Goal: Information Seeking & Learning: Learn about a topic

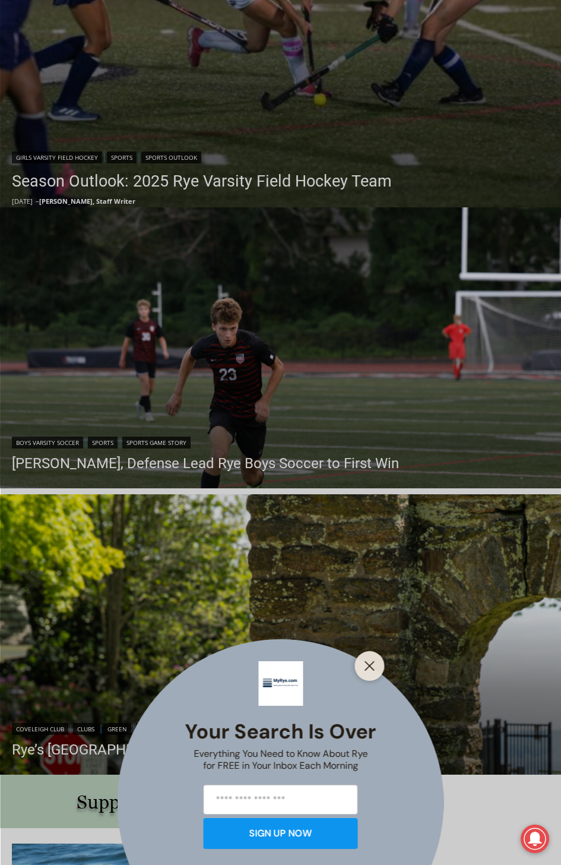
scroll to position [772, 0]
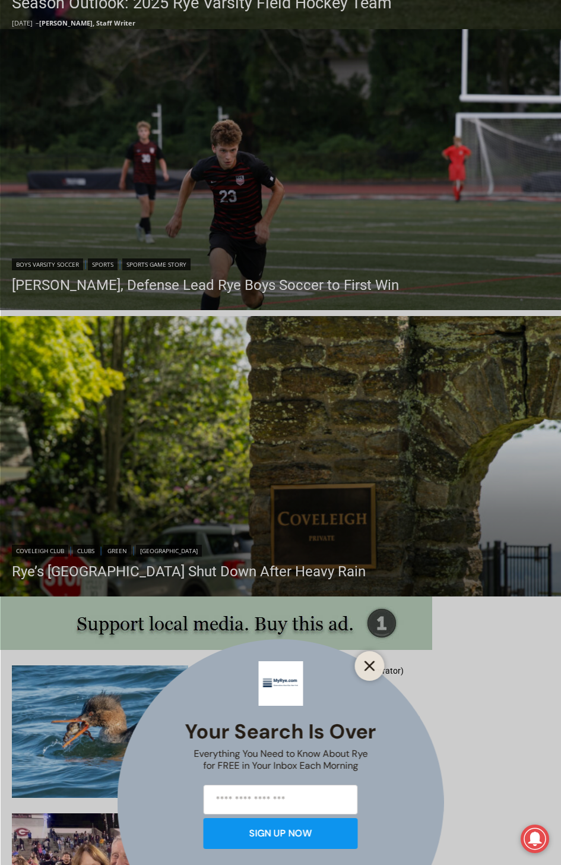
click at [368, 667] on line "Close" at bounding box center [369, 665] width 8 height 8
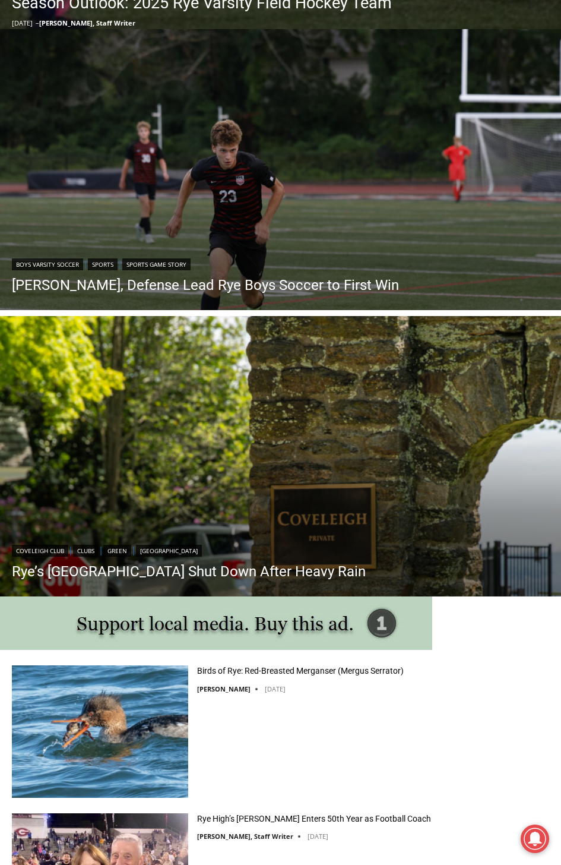
scroll to position [1069, 0]
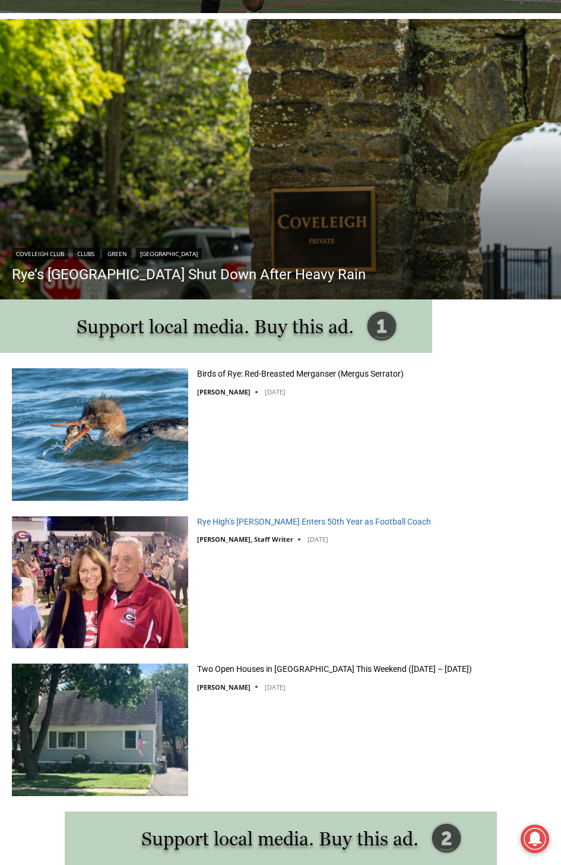
click at [278, 520] on link "Rye High’s [PERSON_NAME] Enters 50th Year as Football Coach" at bounding box center [314, 521] width 234 height 11
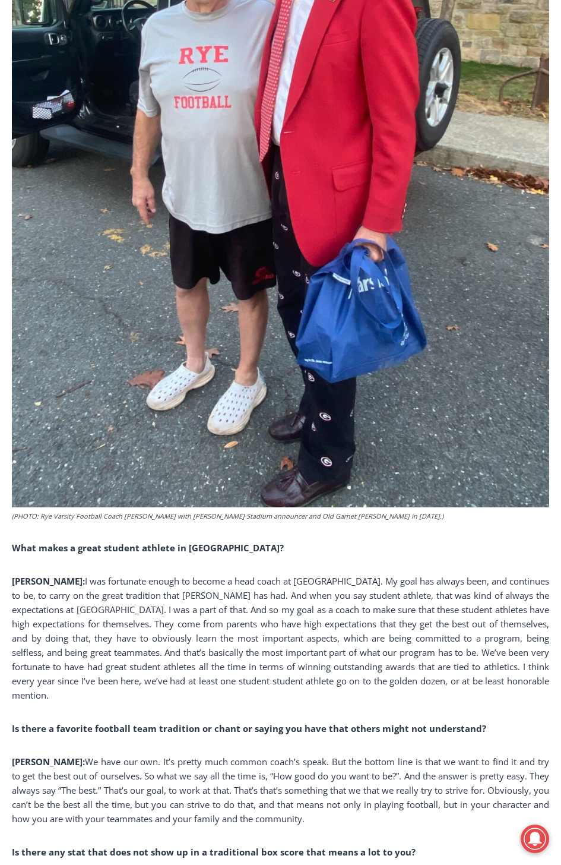
scroll to position [2589, 0]
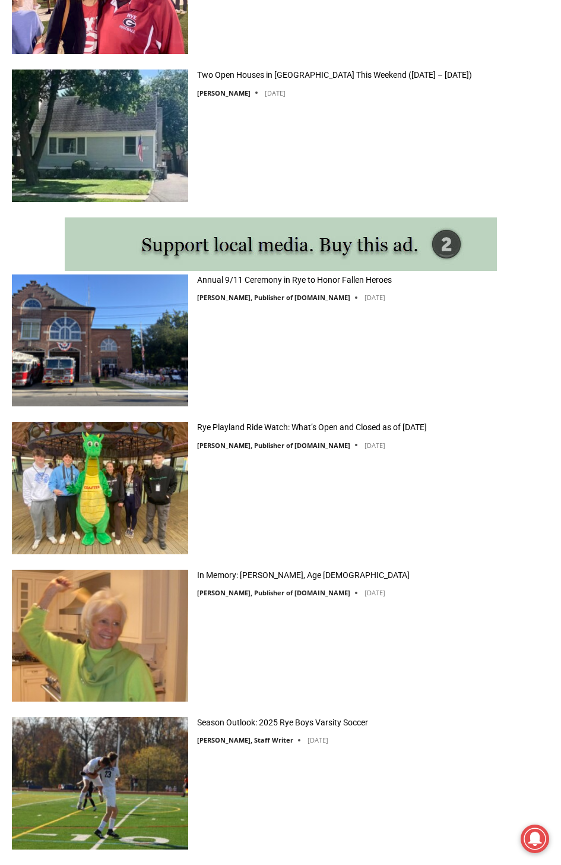
scroll to position [2019, 0]
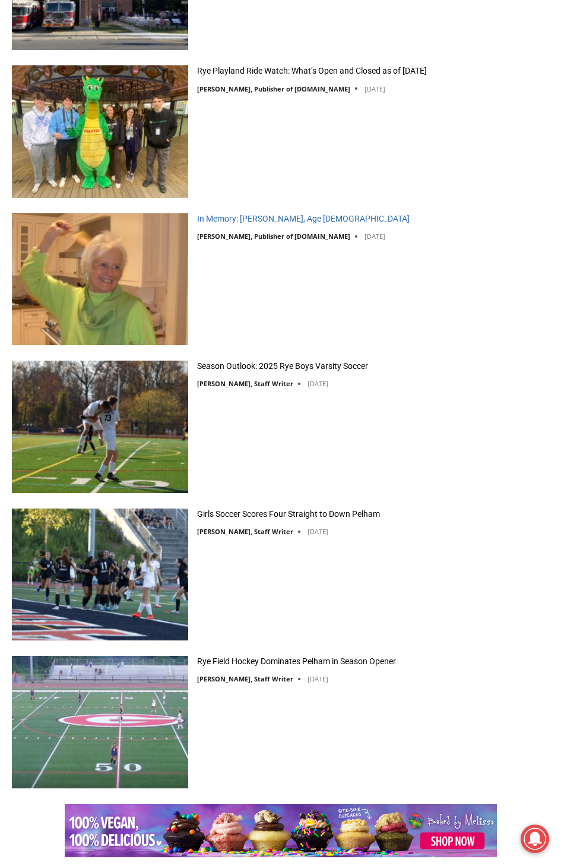
click at [293, 213] on link "In Memory: [PERSON_NAME], Age [DEMOGRAPHIC_DATA]" at bounding box center [303, 218] width 213 height 11
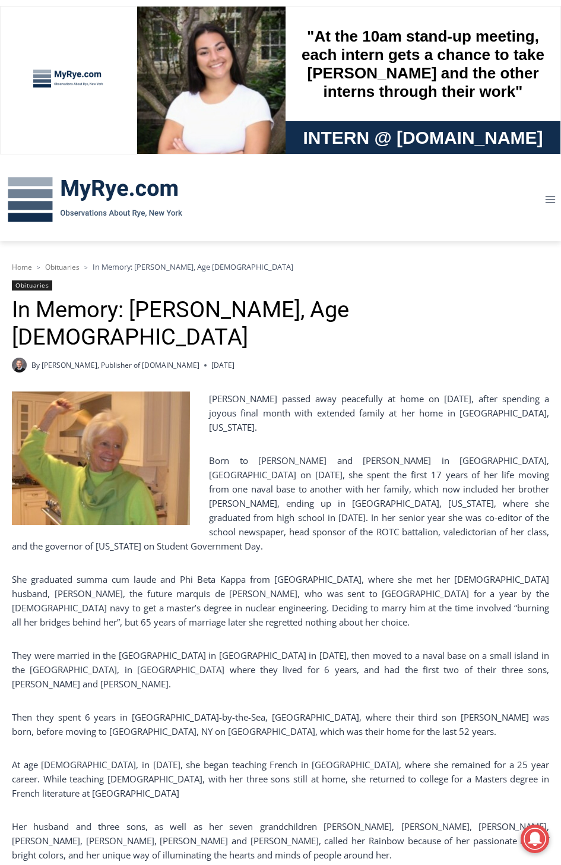
scroll to position [238, 0]
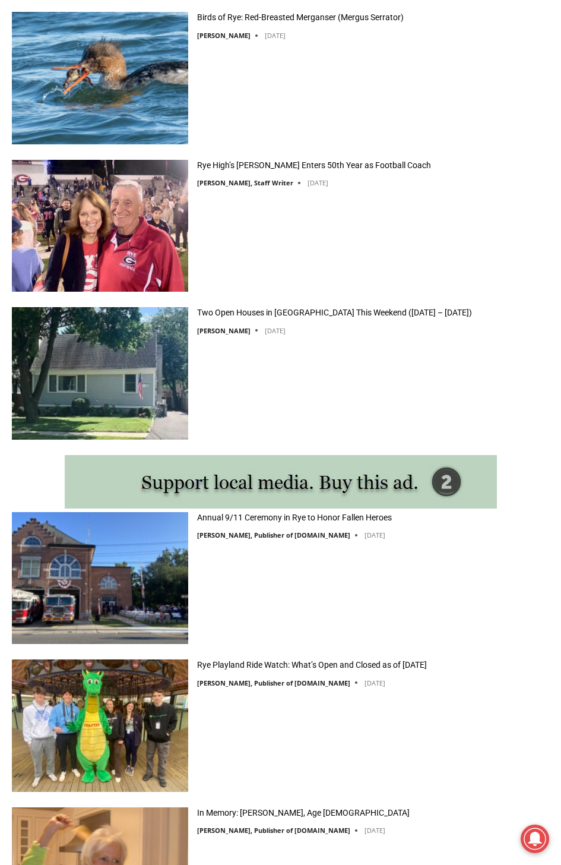
scroll to position [1722, 0]
